Goal: Transaction & Acquisition: Purchase product/service

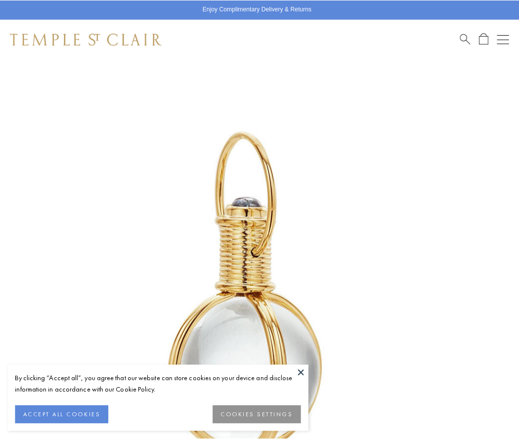
scroll to position [258, 0]
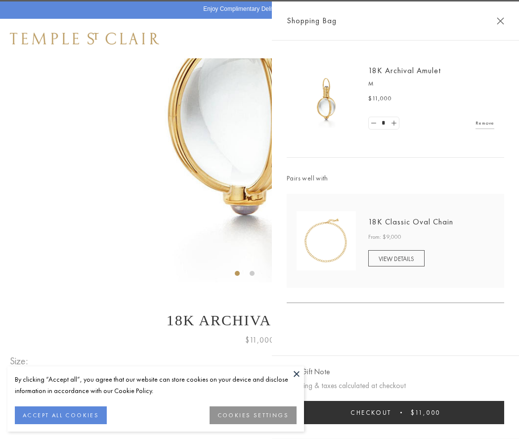
click at [395, 411] on button "Checkout $11,000" at bounding box center [395, 412] width 217 height 23
